Goal: Task Accomplishment & Management: Complete application form

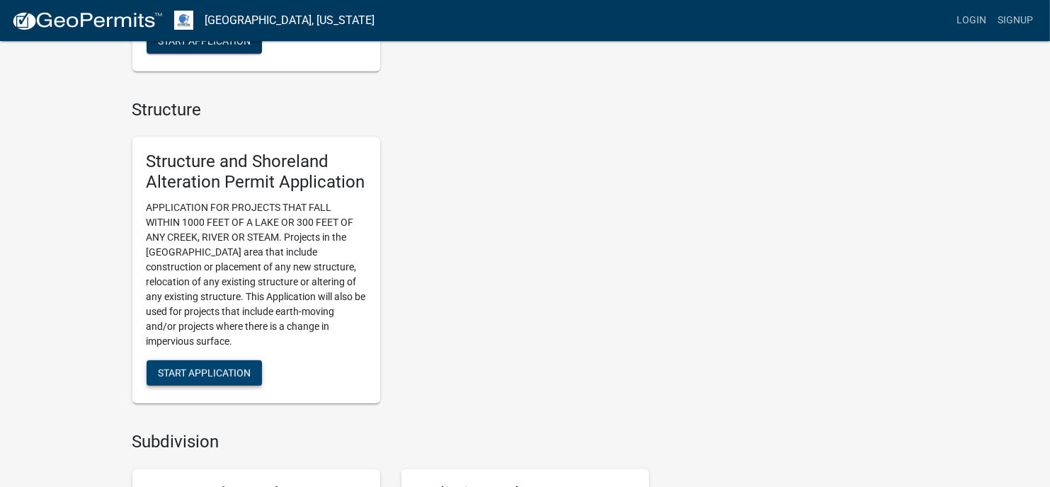
scroll to position [991, 0]
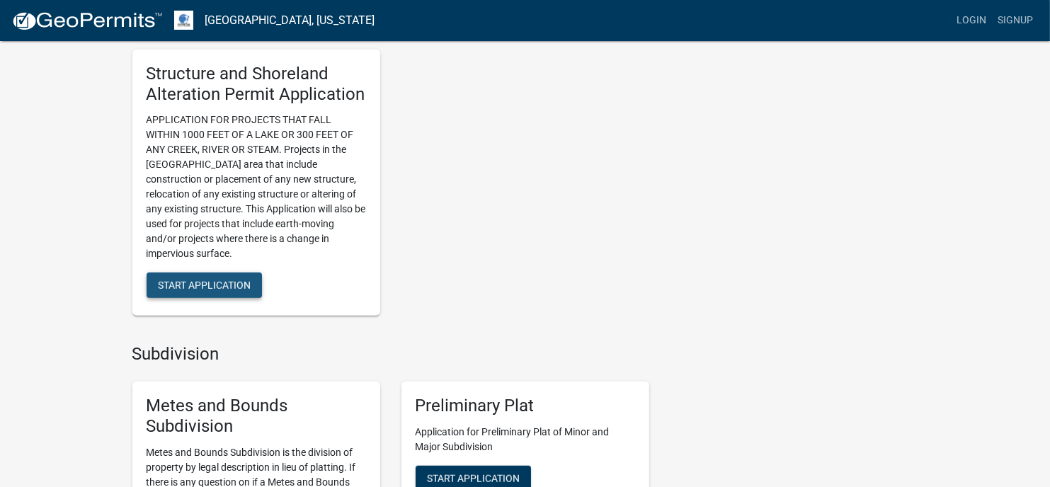
click at [186, 291] on button "Start Application" at bounding box center [204, 285] width 115 height 25
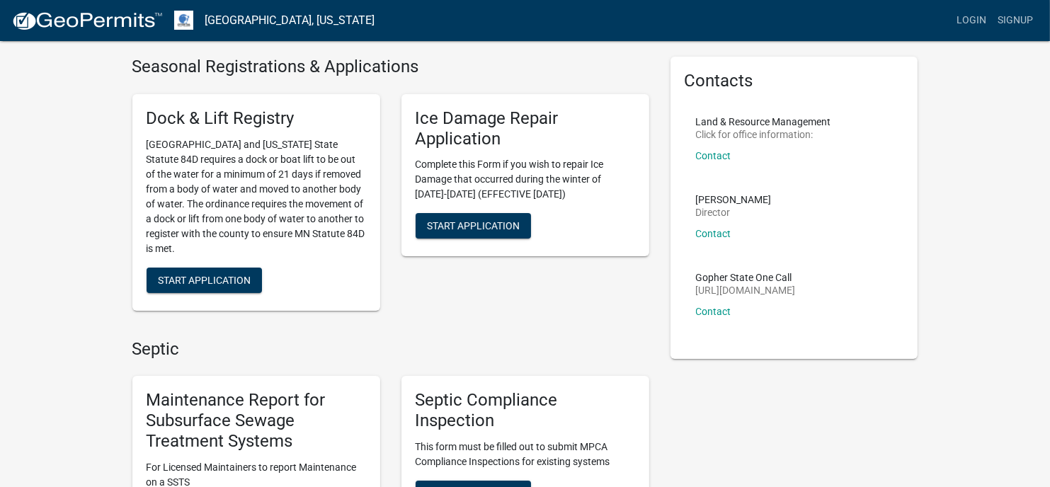
scroll to position [71, 0]
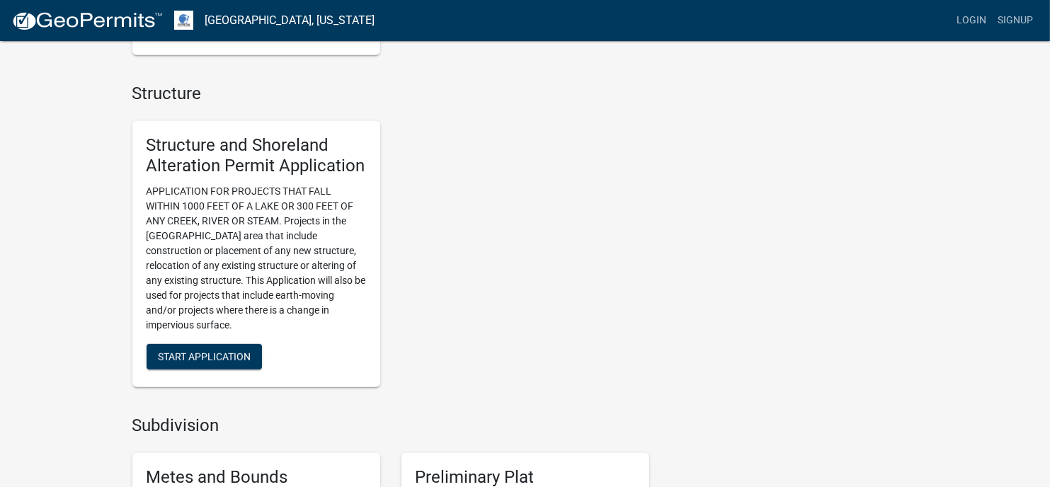
scroll to position [920, 0]
click at [204, 359] on span "Start Application" at bounding box center [204, 355] width 93 height 11
